Goal: Task Accomplishment & Management: Manage account settings

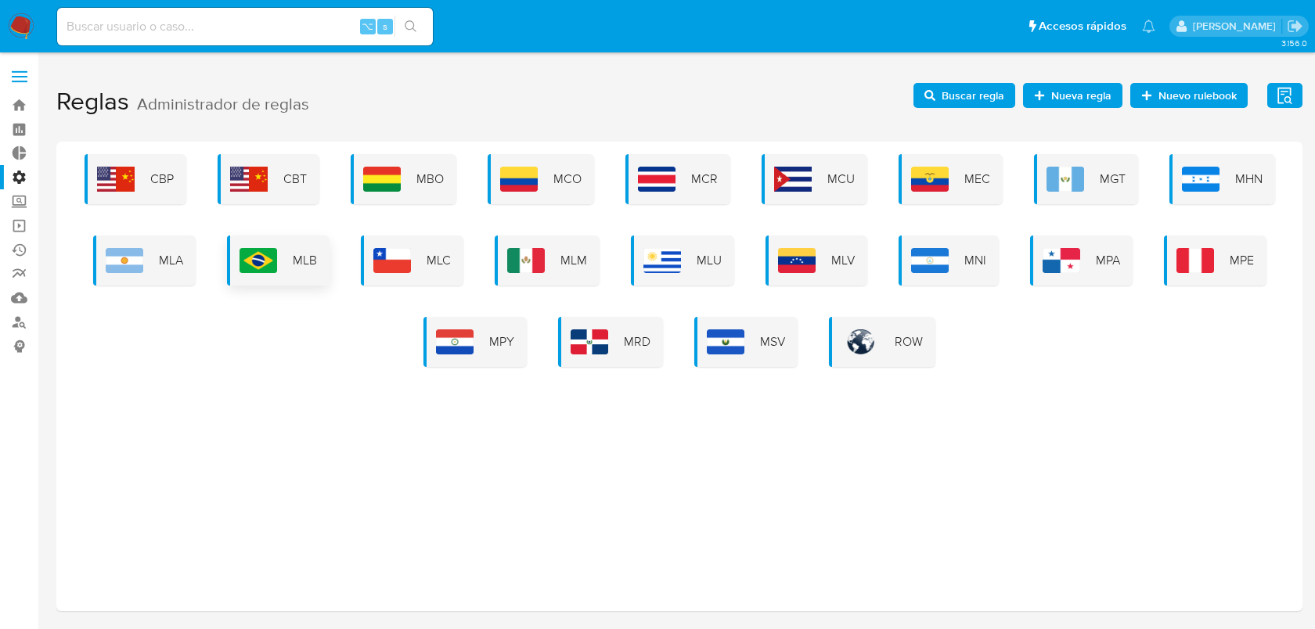
click at [306, 255] on span "MLB" at bounding box center [305, 260] width 24 height 17
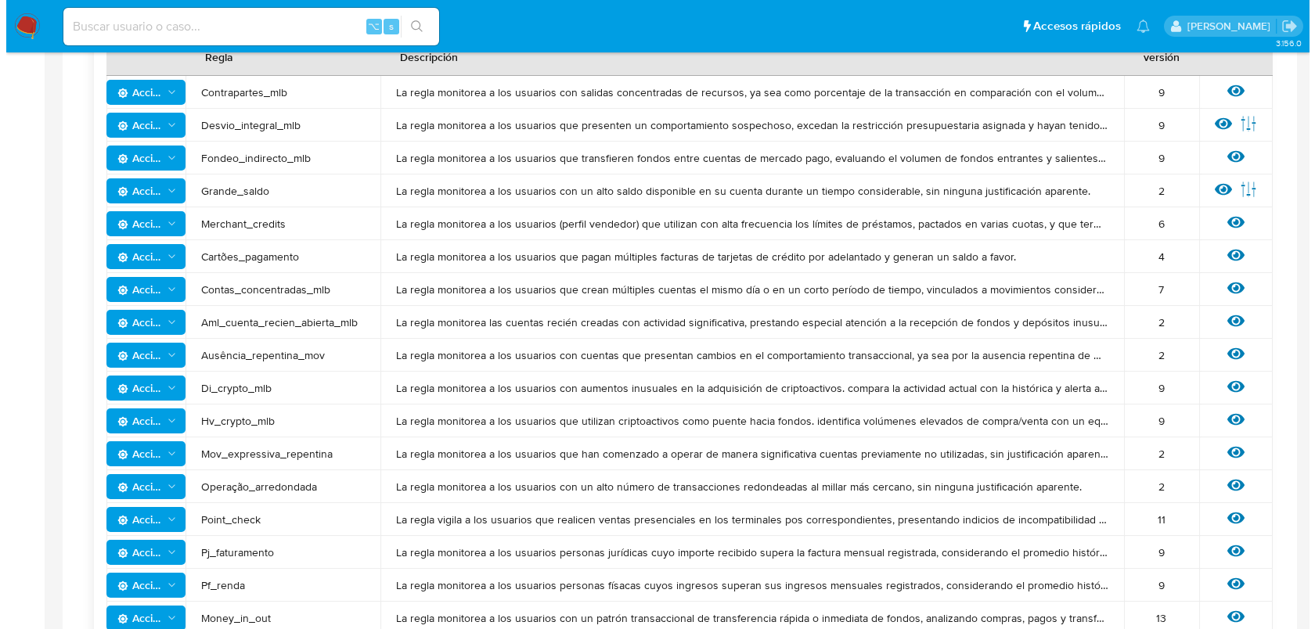
scroll to position [402, 0]
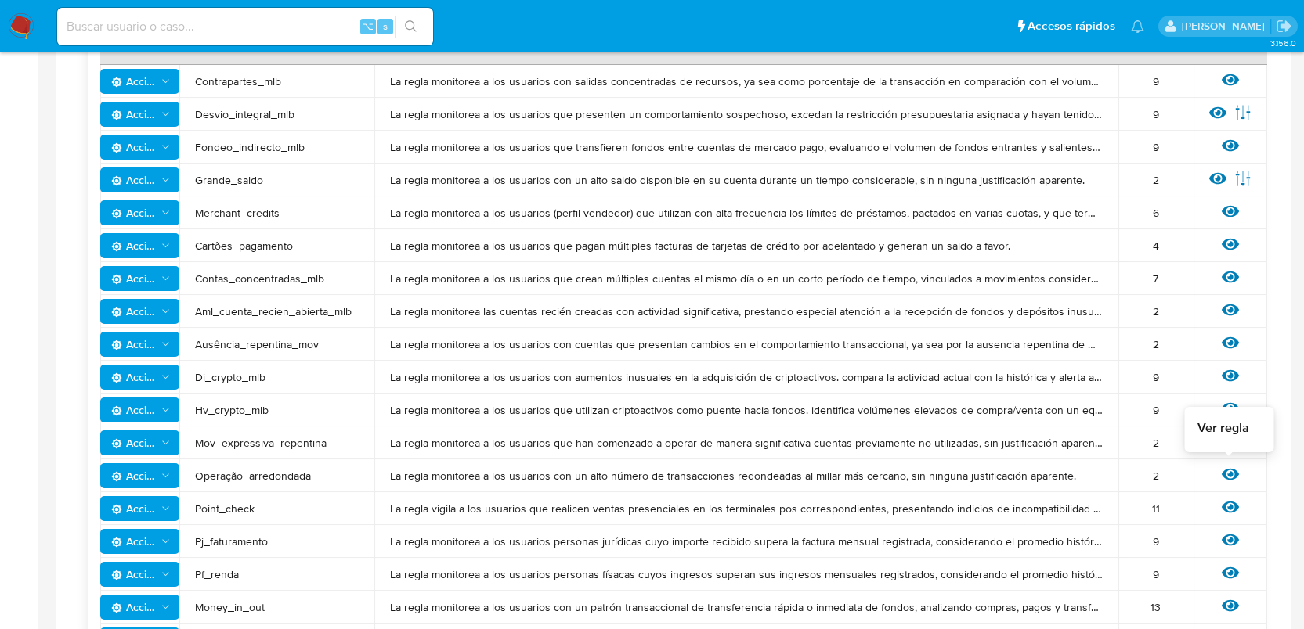
click at [1226, 475] on icon at bounding box center [1229, 475] width 17 height 12
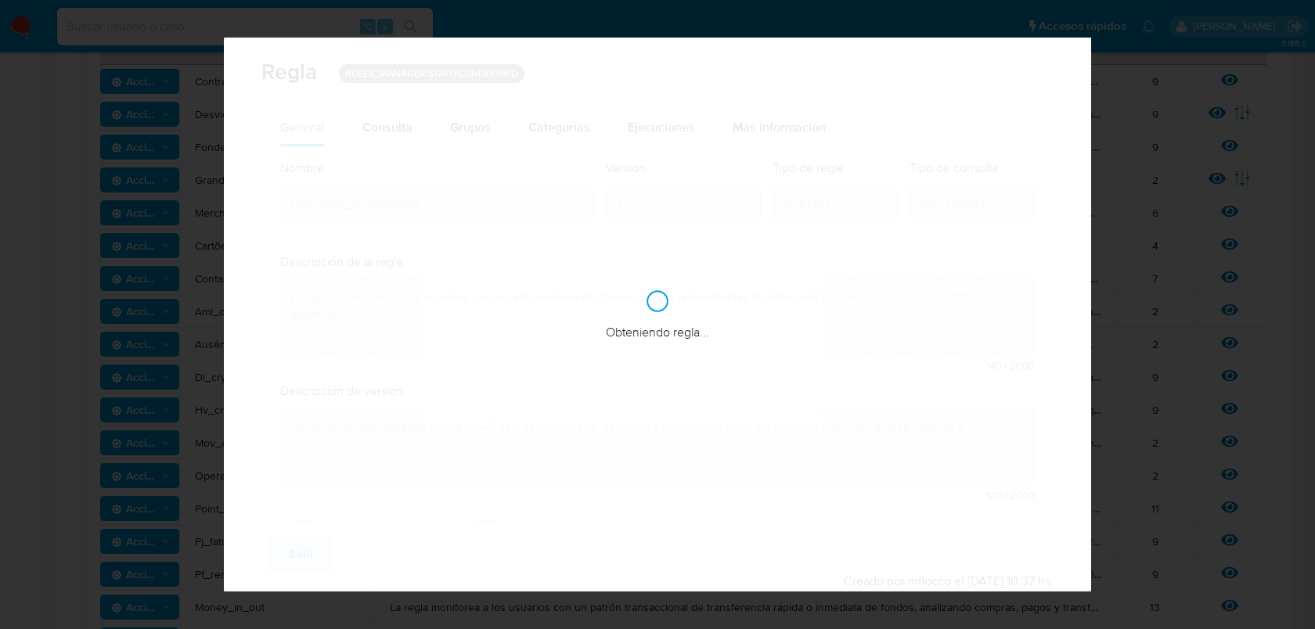
checkbox input "true"
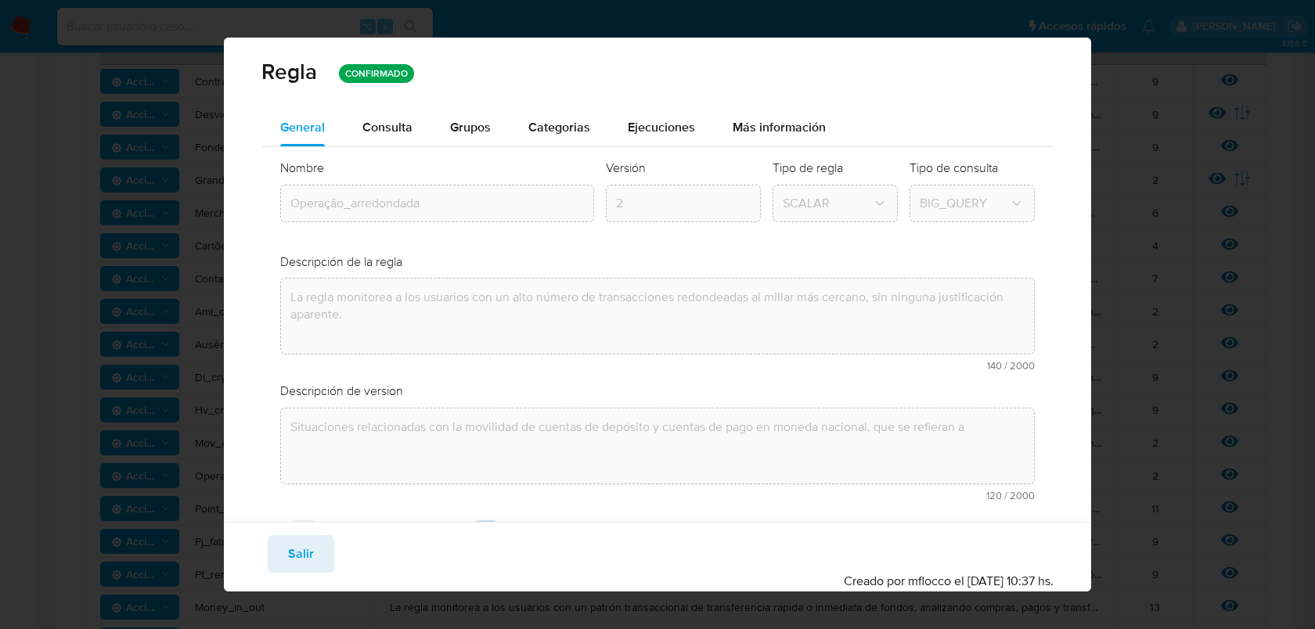
click at [334, 554] on div "Guardar Salir Simular Confirmar" at bounding box center [657, 555] width 793 height 38
click at [312, 553] on span "Salir" at bounding box center [301, 554] width 26 height 34
type input "1"
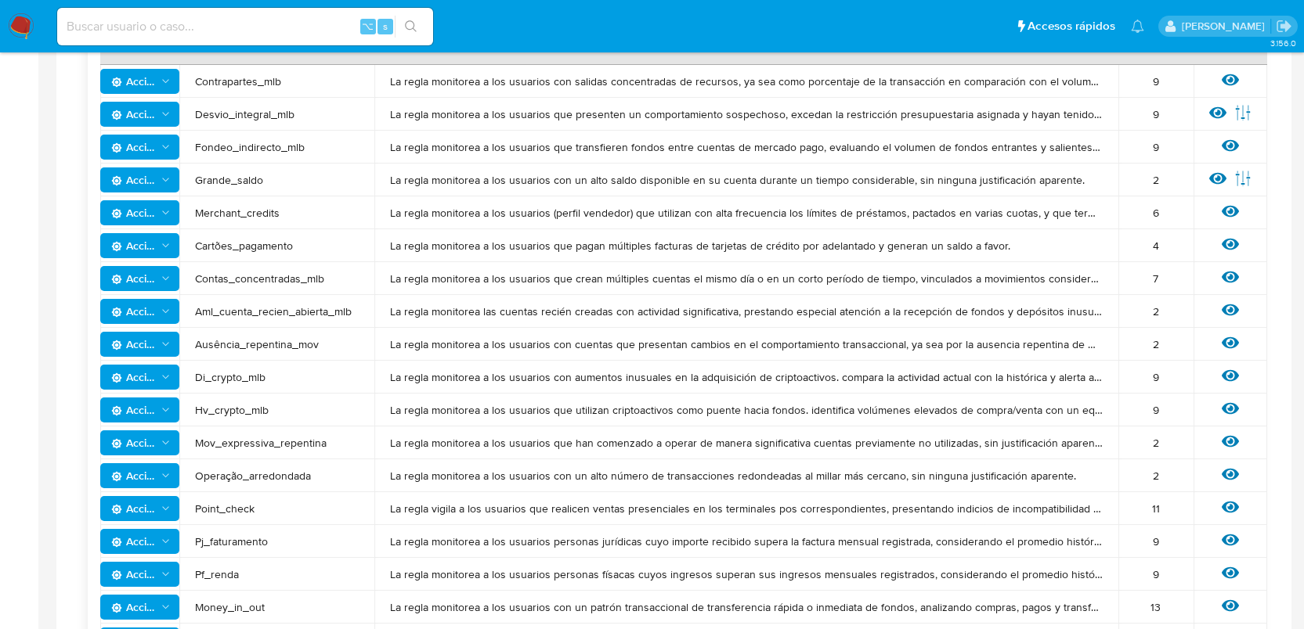
click at [153, 472] on span "Acciones" at bounding box center [133, 475] width 45 height 25
click at [167, 550] on button "Ver historico" at bounding box center [140, 553] width 141 height 38
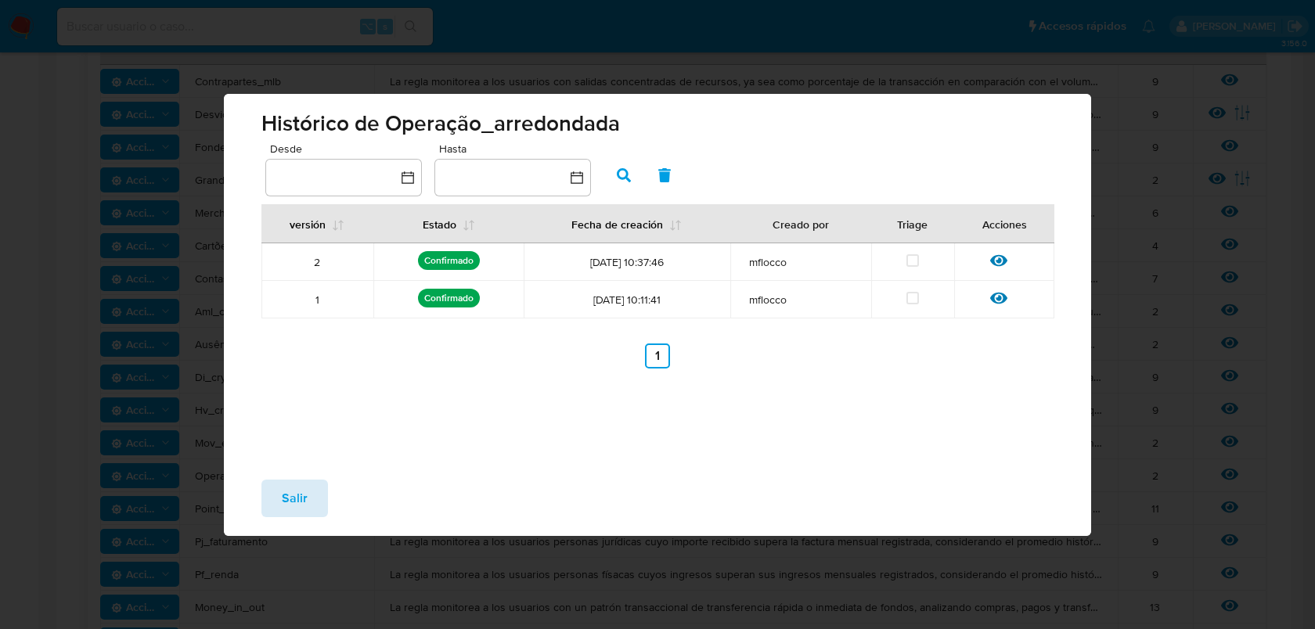
click at [291, 487] on span "Salir" at bounding box center [295, 498] width 26 height 34
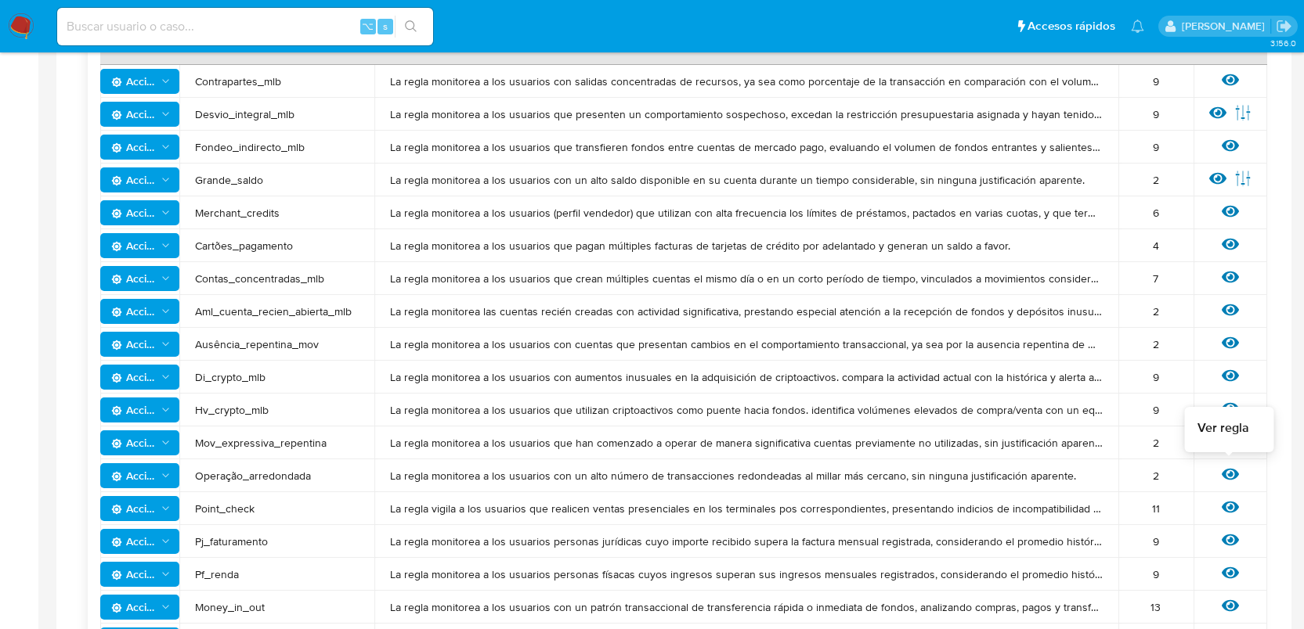
click at [1229, 471] on icon at bounding box center [1229, 475] width 17 height 12
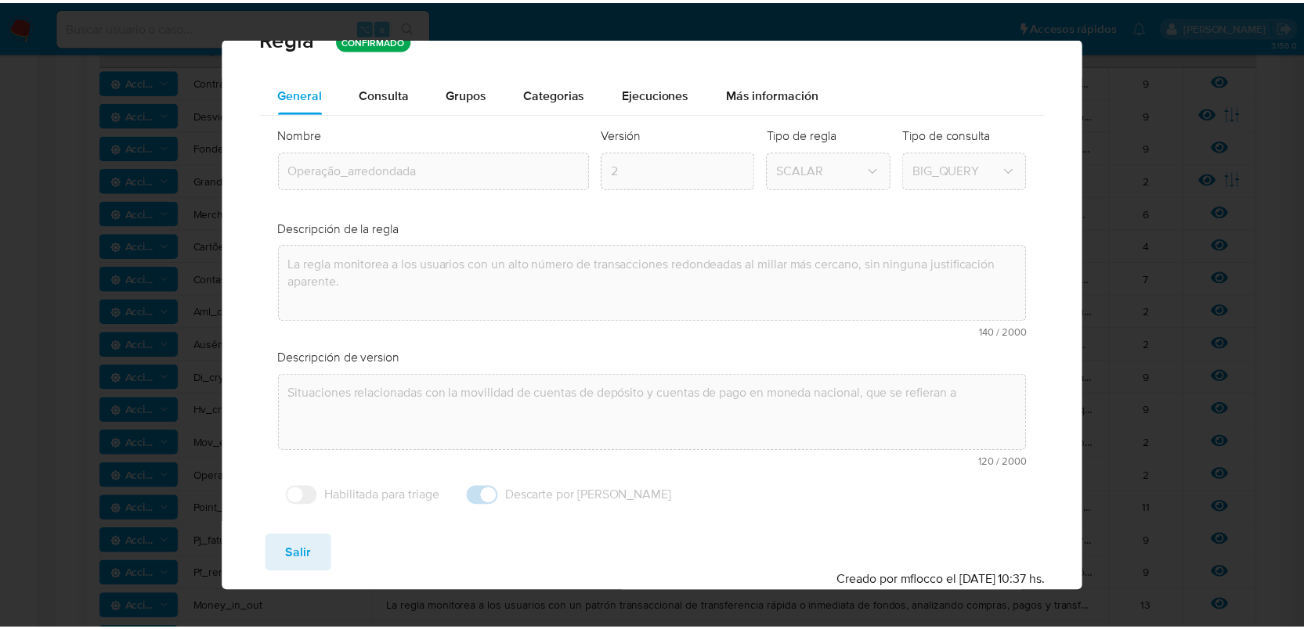
scroll to position [0, 0]
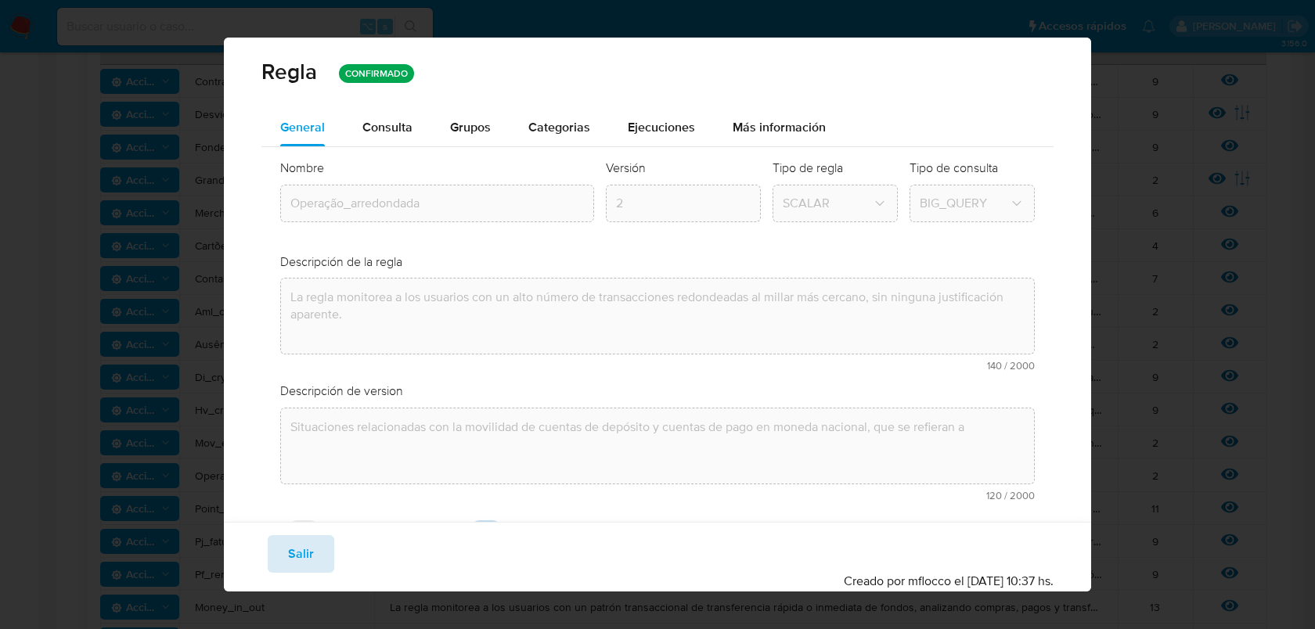
click at [296, 560] on span "Salir" at bounding box center [301, 554] width 26 height 34
type input "1"
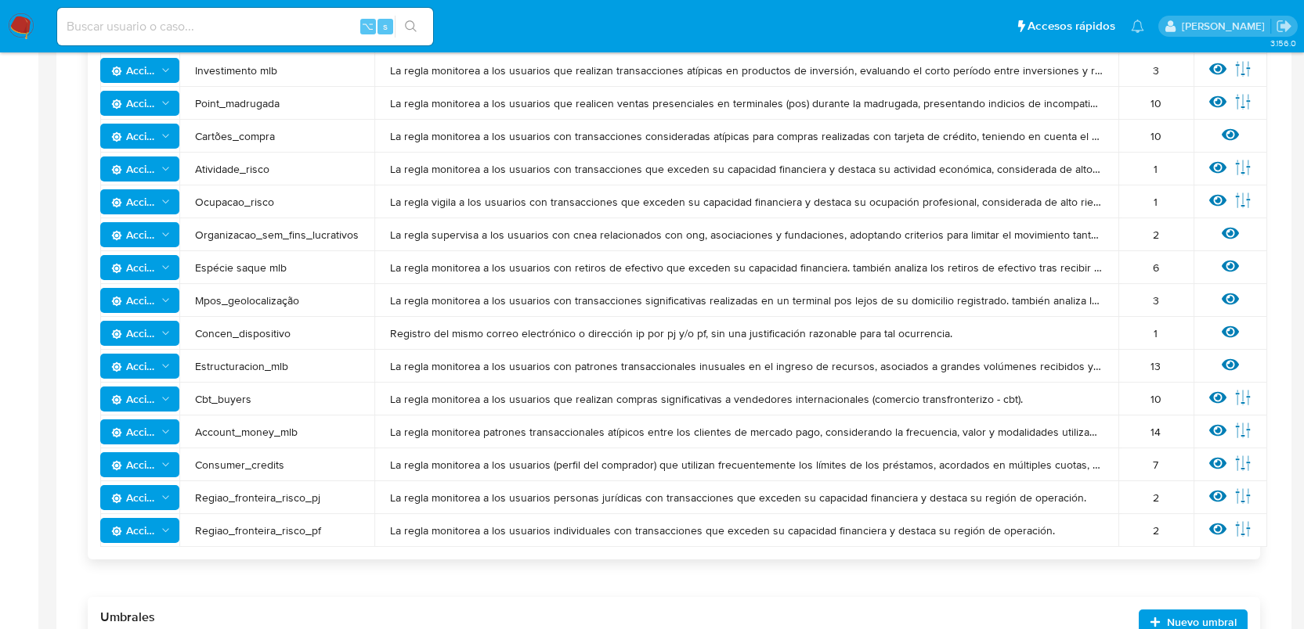
scroll to position [1009, 0]
